Goal: Check status: Check status

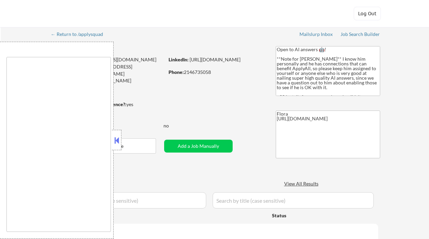
type textarea "[US_STATE], [GEOGRAPHIC_DATA] [GEOGRAPHIC_DATA], [GEOGRAPHIC_DATA] [GEOGRAPHIC_…"
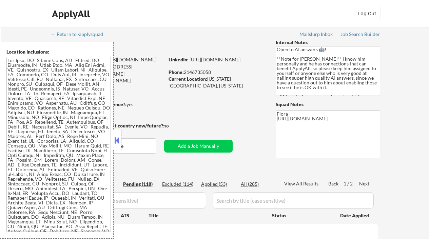
select select ""pending""
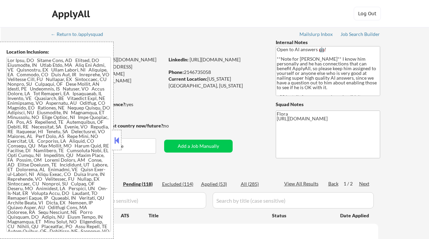
select select ""pending""
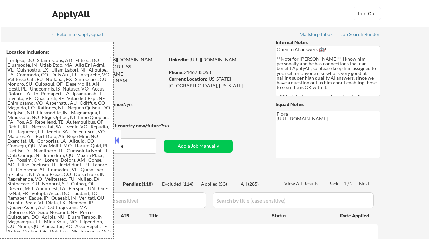
select select ""pending""
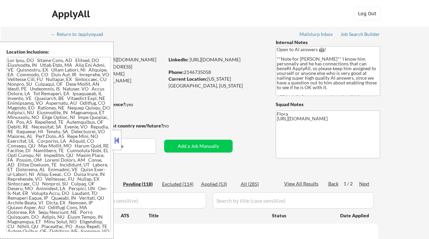
select select ""pending""
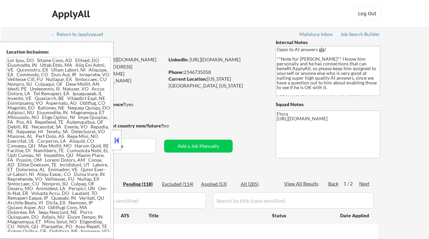
select select ""pending""
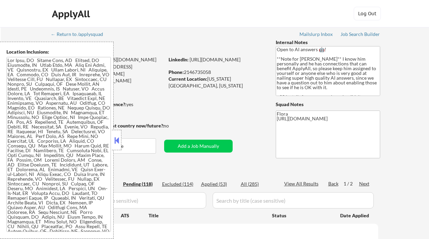
select select ""pending""
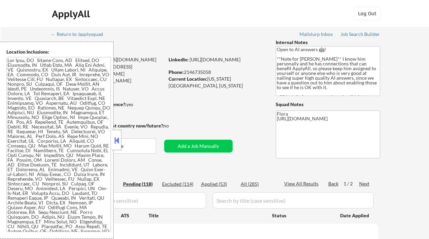
select select ""pending""
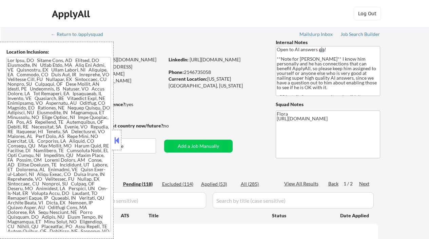
select select ""pending""
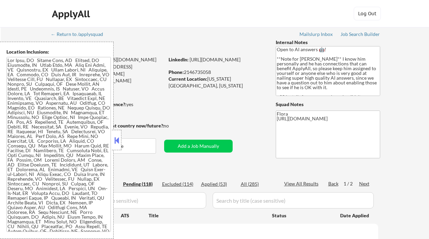
select select ""pending""
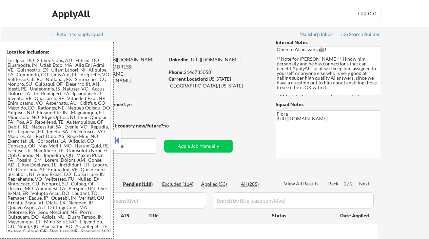
select select ""pending""
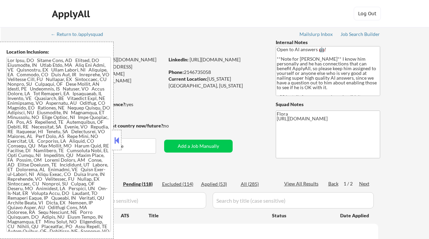
select select ""pending""
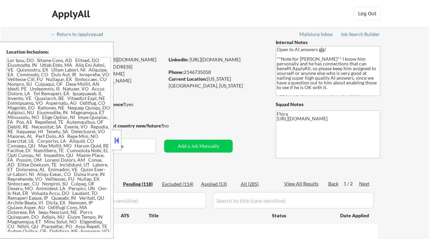
select select ""pending""
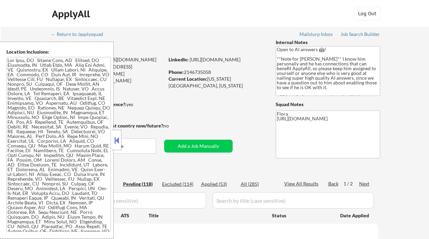
select select ""pending""
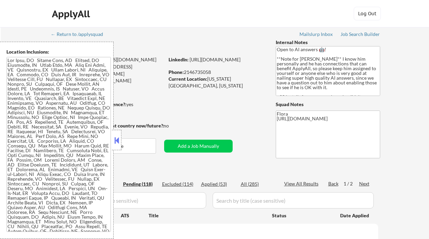
select select ""pending""
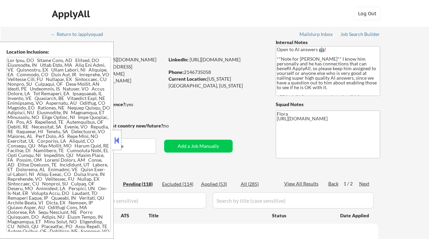
select select ""pending""
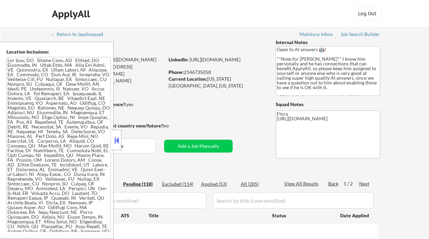
select select ""pending""
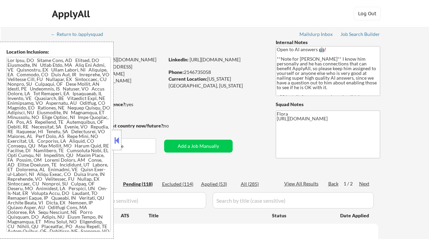
select select ""pending""
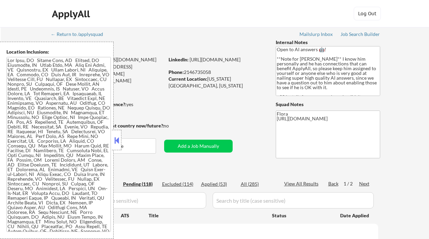
select select ""pending""
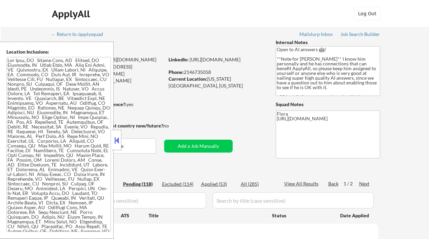
select select ""pending""
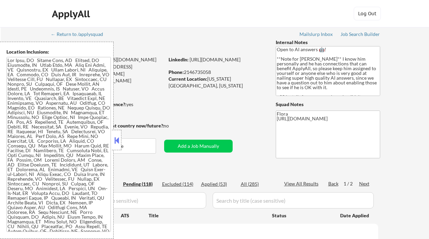
select select ""pending""
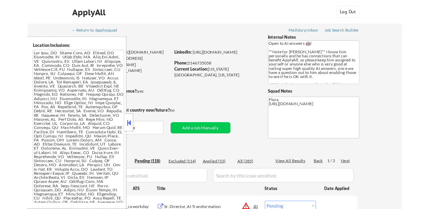
scroll to position [102, 0]
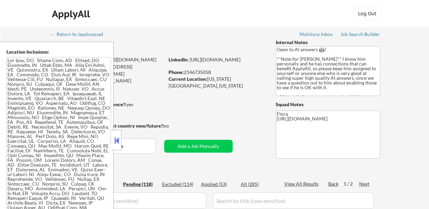
select select ""pending""
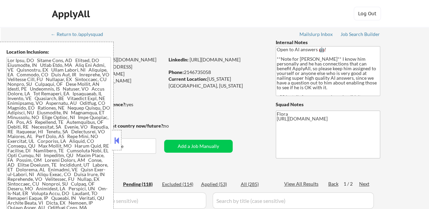
select select ""pending""
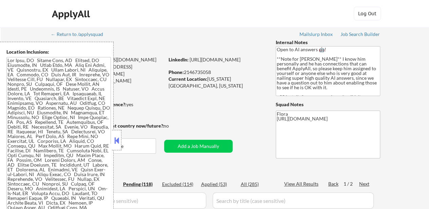
select select ""pending""
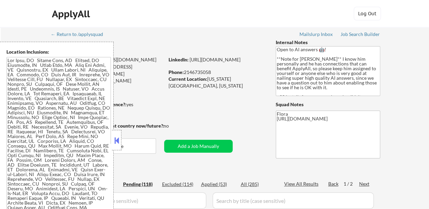
select select ""pending""
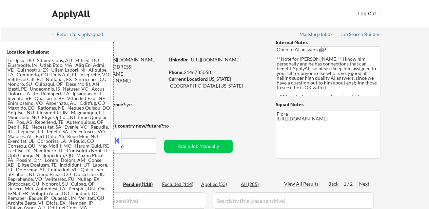
select select ""pending""
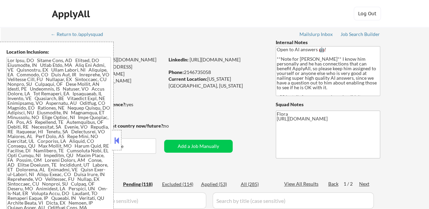
select select ""pending""
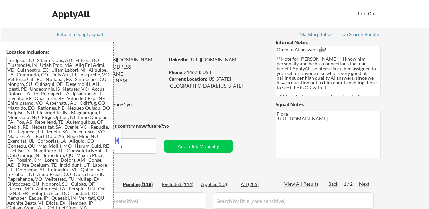
select select ""pending""
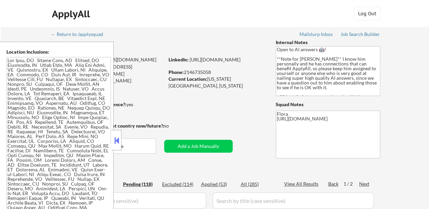
select select ""pending""
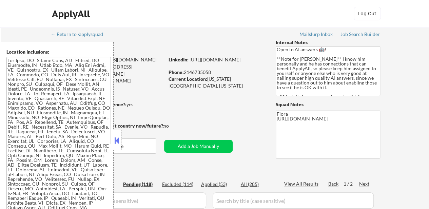
select select ""pending""
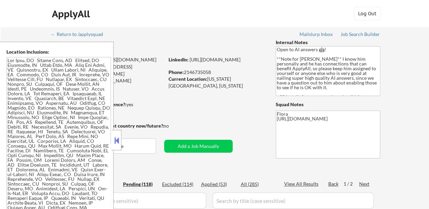
select select ""pending""
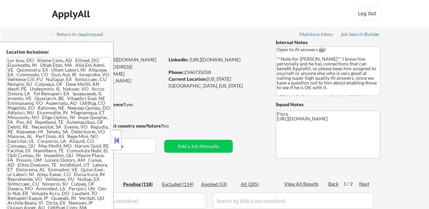
select select ""pending""
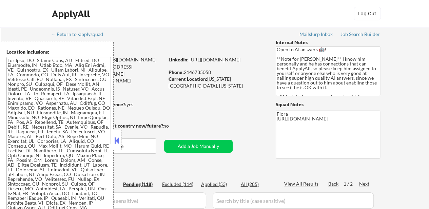
select select ""pending""
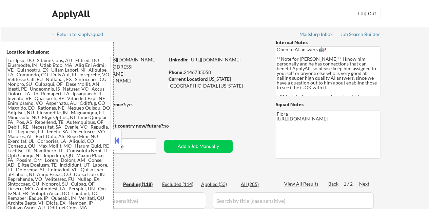
select select ""pending""
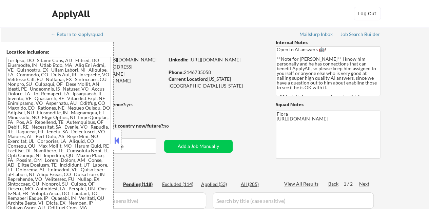
select select ""pending""
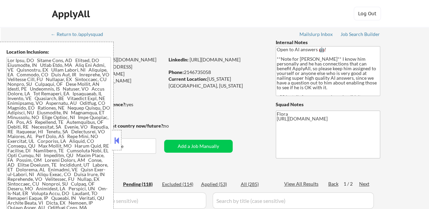
select select ""pending""
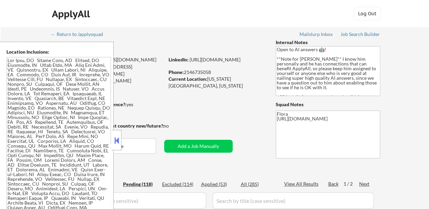
select select ""pending""
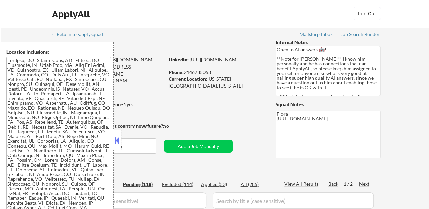
select select ""pending""
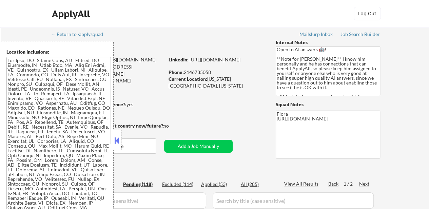
select select ""pending""
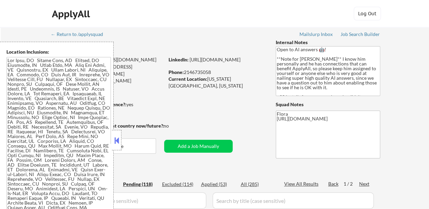
select select ""pending""
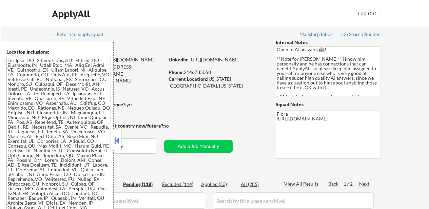
select select ""pending""
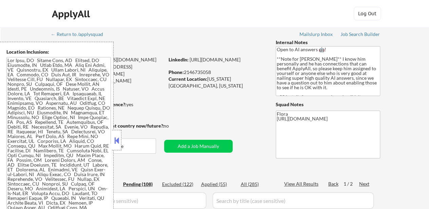
click at [117, 136] on button at bounding box center [116, 140] width 7 height 10
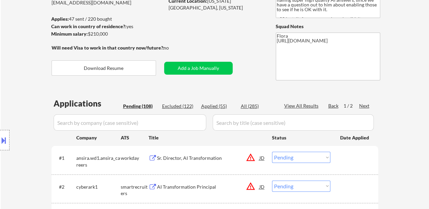
scroll to position [68, 0]
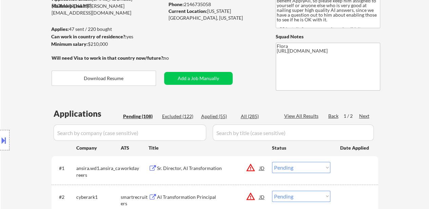
click at [218, 117] on div "Applied (55)" at bounding box center [218, 116] width 34 height 7
select select ""applied""
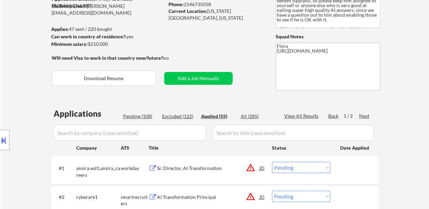
select select ""applied""
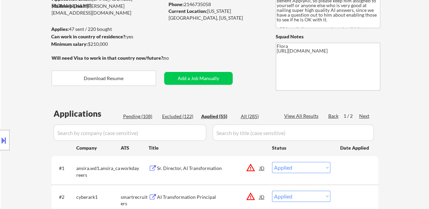
select select ""applied""
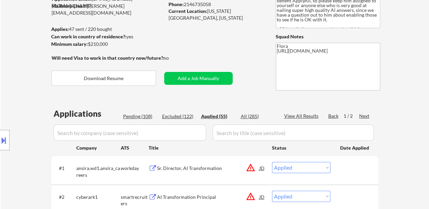
select select ""applied""
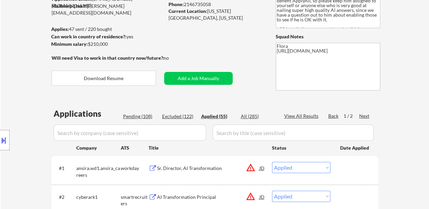
select select ""applied""
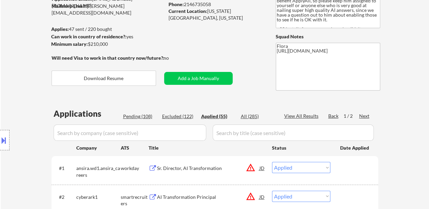
select select ""applied""
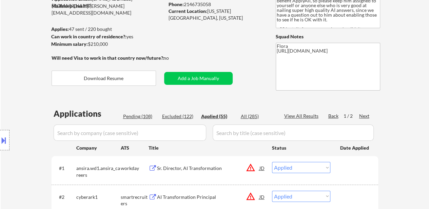
select select ""applied""
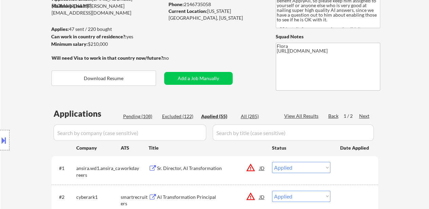
select select ""applied""
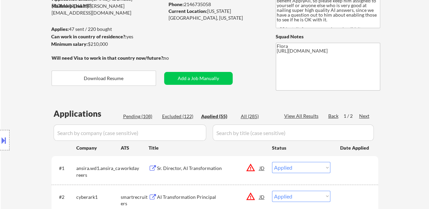
select select ""applied""
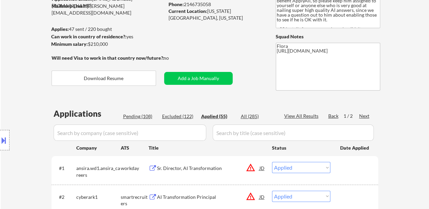
select select ""applied""
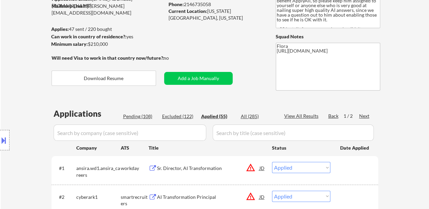
select select ""applied""
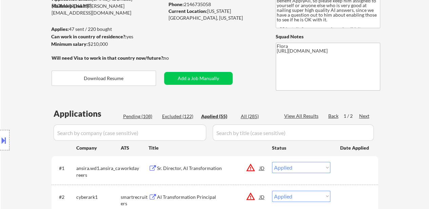
select select ""applied""
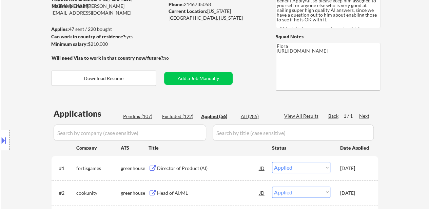
select select ""applied""
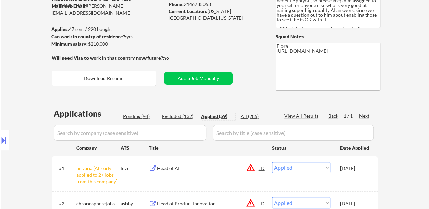
select select ""applied""
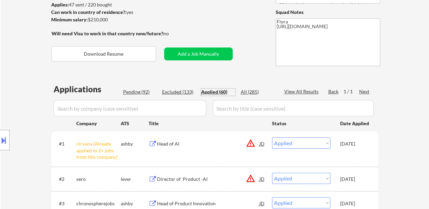
scroll to position [136, 0]
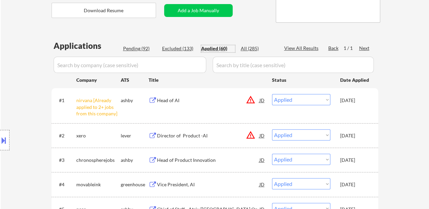
click at [128, 49] on div "Pending (92)" at bounding box center [140, 48] width 34 height 7
select select ""pending""
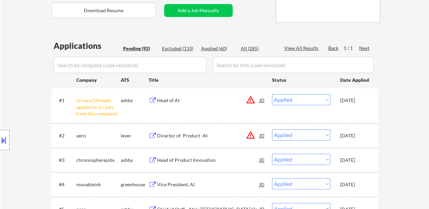
select select ""pending""
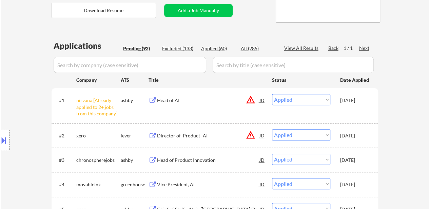
select select ""pending""
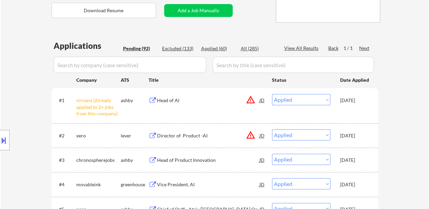
select select ""pending""
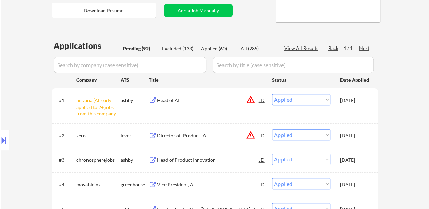
select select ""pending""
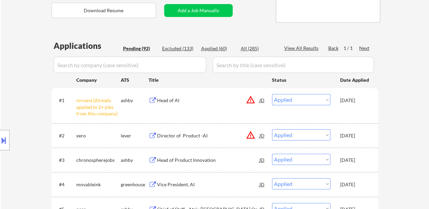
select select ""pending""
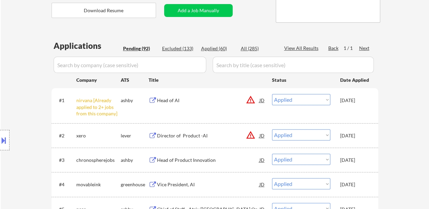
select select ""pending""
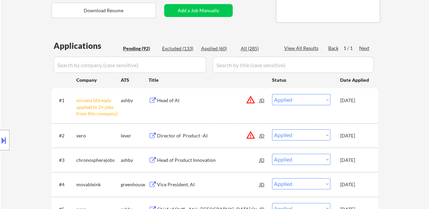
select select ""pending""
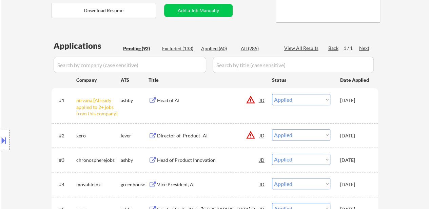
select select ""pending""
